Goal: Transaction & Acquisition: Download file/media

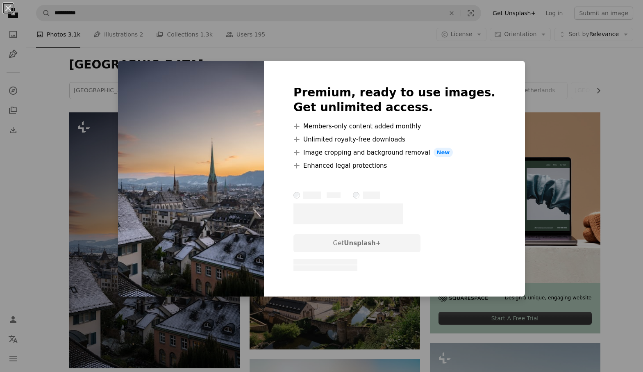
scroll to position [84, 0]
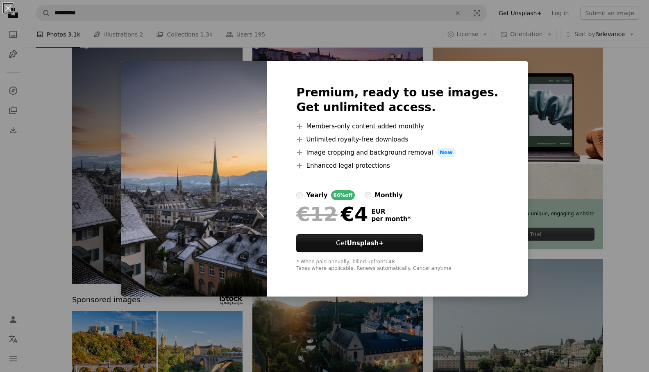
click at [629, 67] on div "An X shape Premium, ready to use images. Get unlimited access. A plus sign Memb…" at bounding box center [324, 186] width 649 height 372
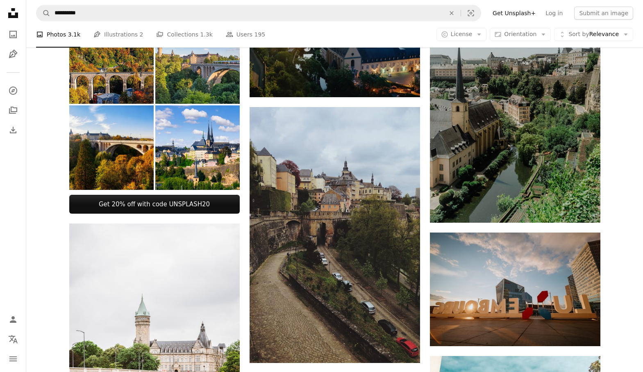
scroll to position [95, 0]
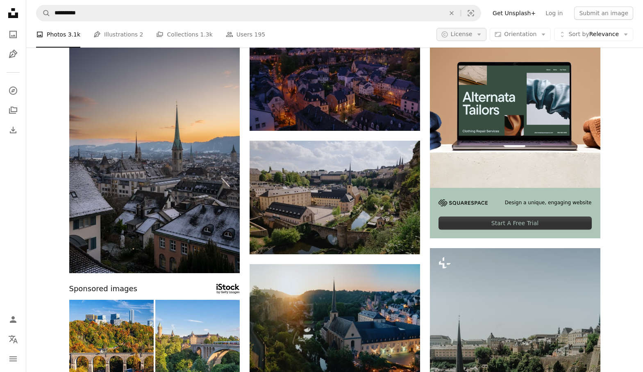
click at [474, 29] on button "A copyright icon © License Arrow down" at bounding box center [461, 34] width 50 height 13
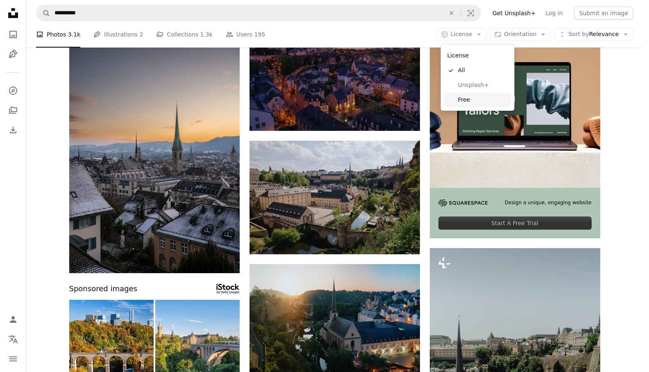
click at [456, 97] on link "Free" at bounding box center [477, 100] width 67 height 15
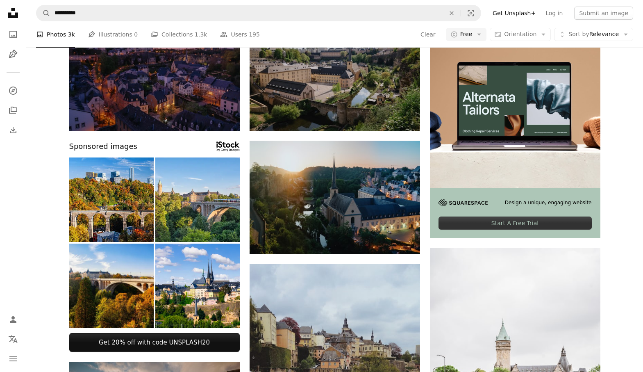
scroll to position [1155, 0]
